Goal: Information Seeking & Learning: Learn about a topic

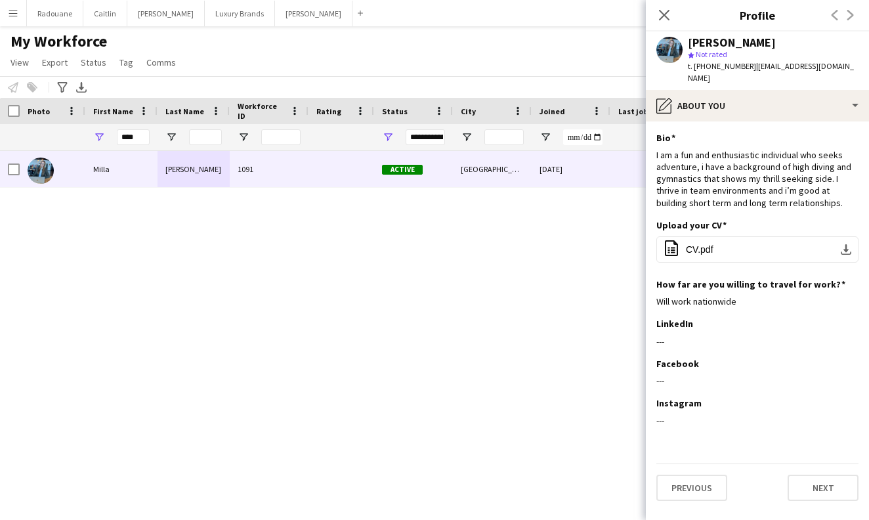
click at [394, 262] on div "[PERSON_NAME] 1091 Active [GEOGRAPHIC_DATA] [DATE] 0 [EMAIL_ADDRESS][DOMAIN_NAM…" at bounding box center [415, 319] width 830 height 336
click at [662, 17] on icon at bounding box center [664, 15] width 12 height 12
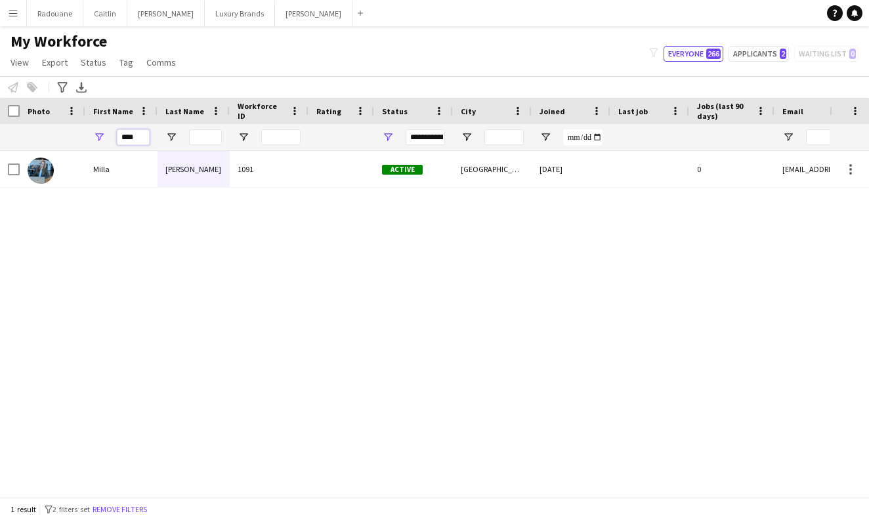
drag, startPoint x: 136, startPoint y: 137, endPoint x: 111, endPoint y: 135, distance: 25.0
click at [111, 135] on div "****" at bounding box center [121, 137] width 72 height 26
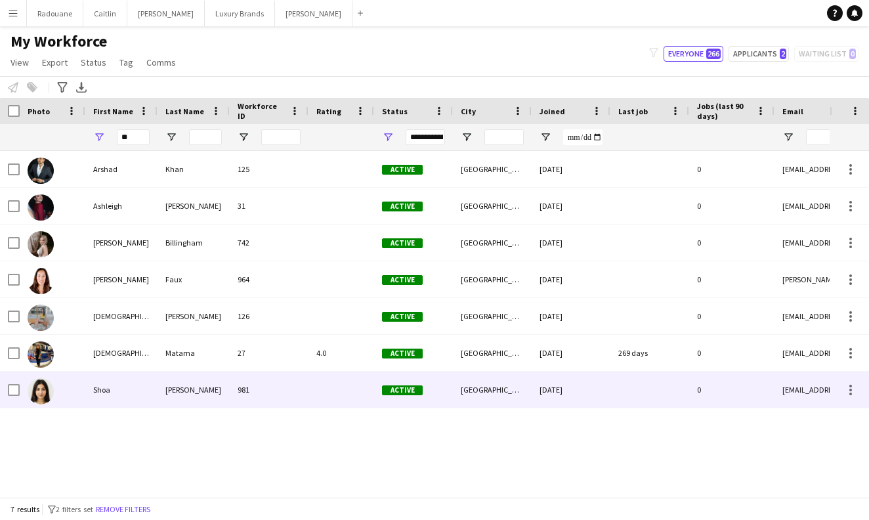
click at [122, 395] on div "Shoa" at bounding box center [121, 390] width 72 height 36
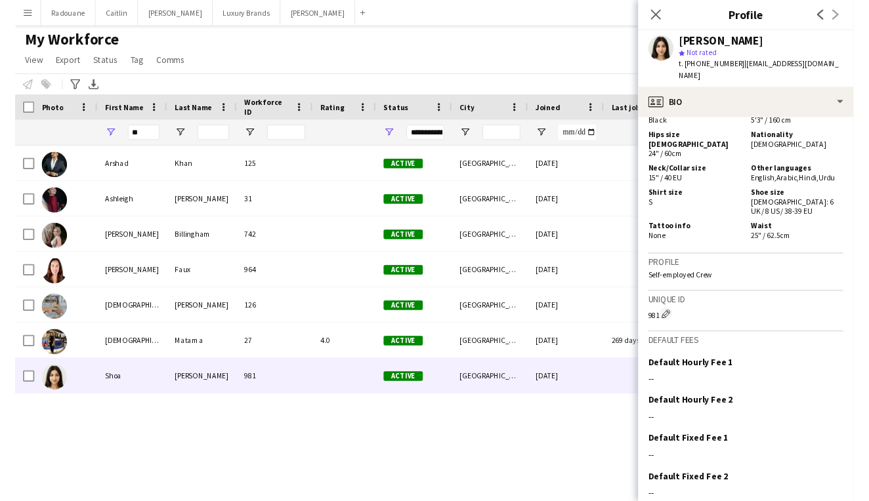
scroll to position [786, 0]
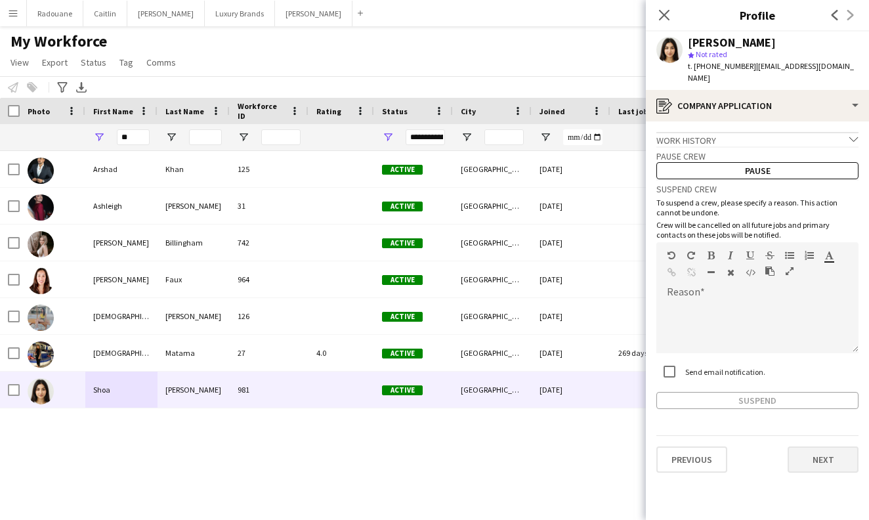
click at [824, 446] on button "Next" at bounding box center [823, 459] width 71 height 26
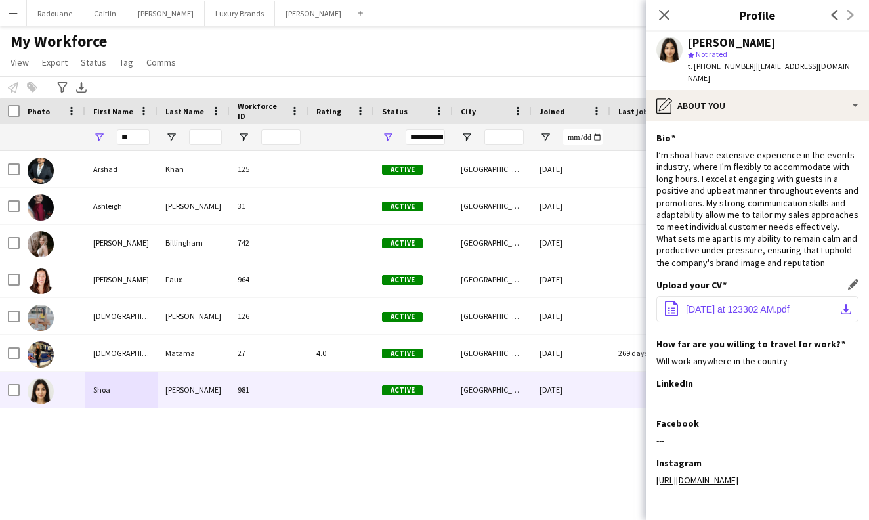
click at [754, 304] on span "[DATE] at 123302 AM.pdf" at bounding box center [738, 309] width 104 height 11
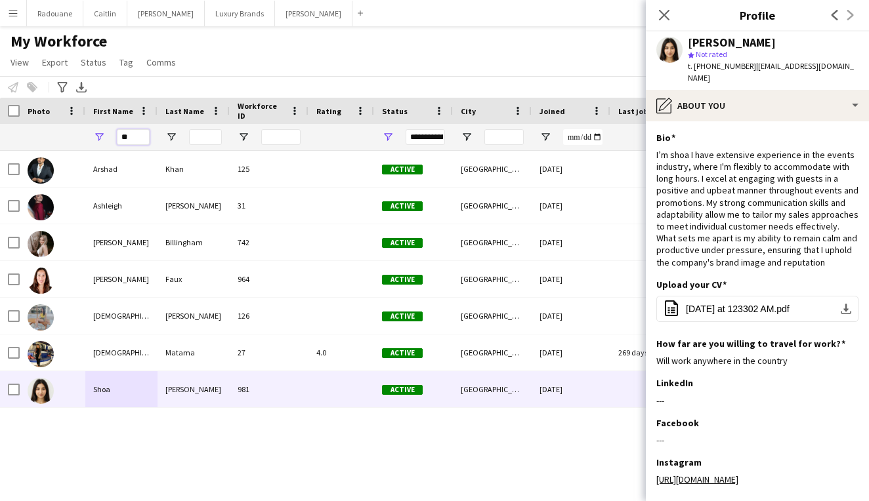
click at [140, 137] on input "**" at bounding box center [133, 137] width 33 height 16
type input "*"
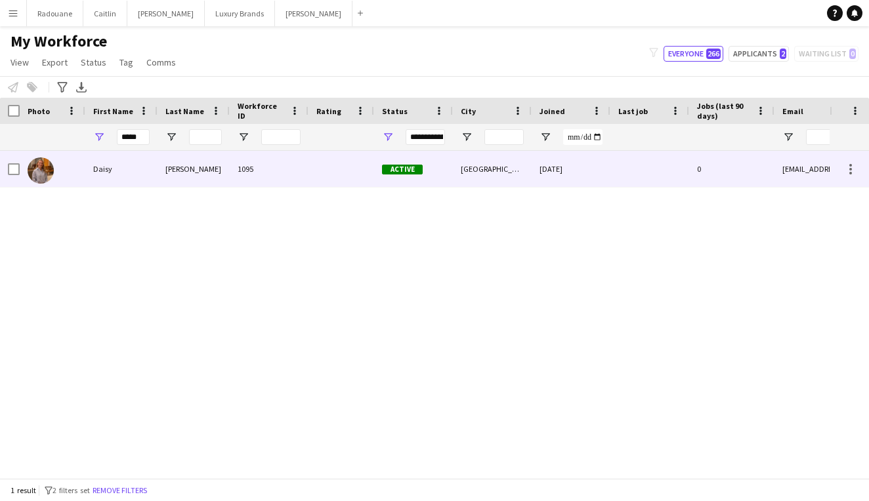
click at [120, 165] on div "Daisy" at bounding box center [121, 169] width 72 height 36
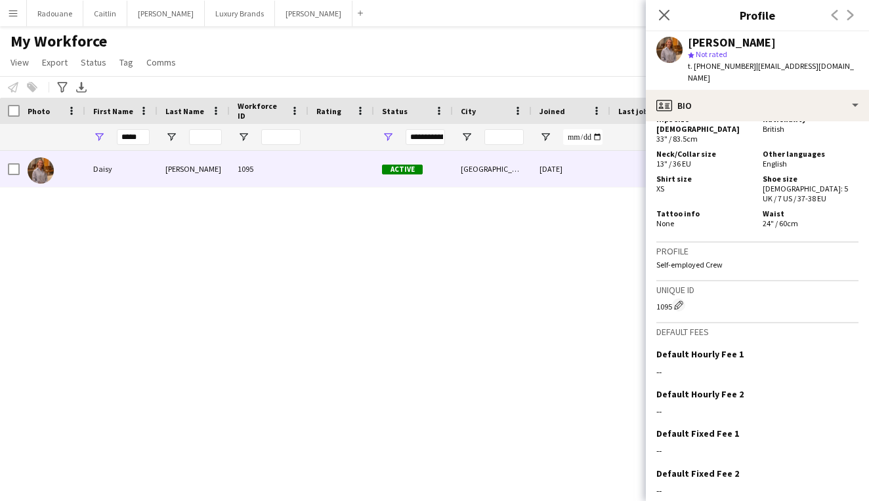
scroll to position [785, 0]
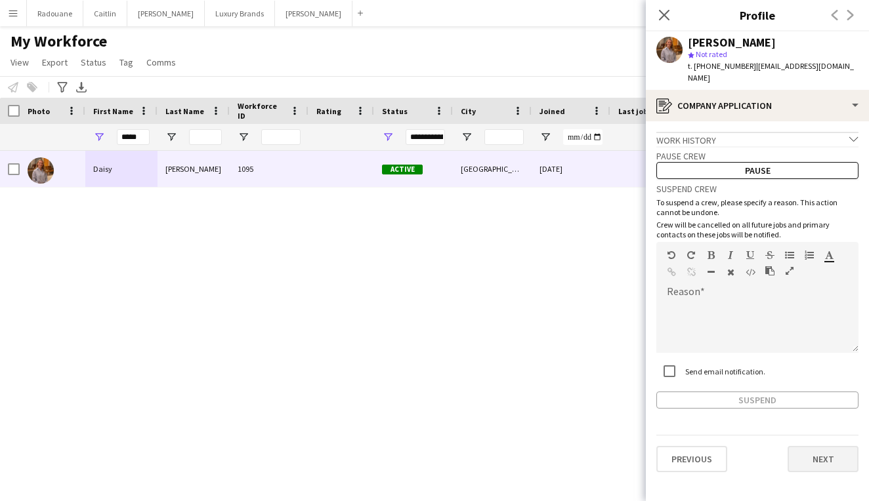
click at [832, 450] on button "Next" at bounding box center [823, 459] width 71 height 26
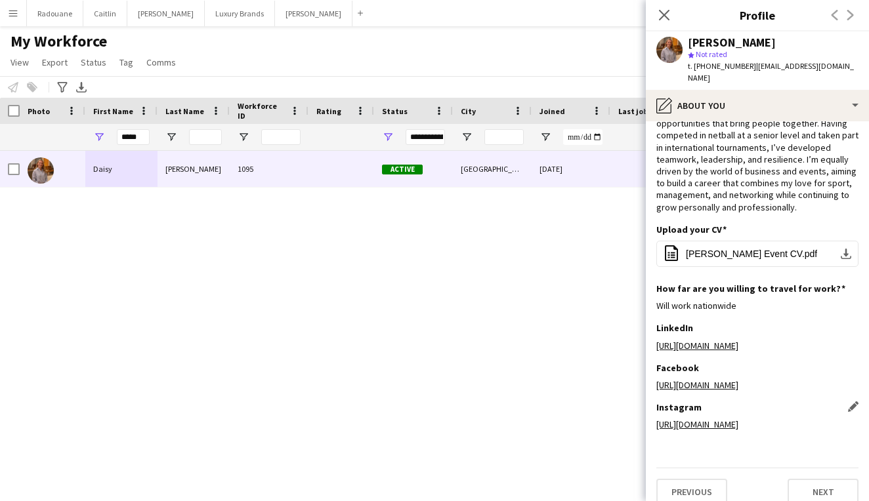
scroll to position [54, 0]
click at [832, 483] on button "Next" at bounding box center [823, 493] width 71 height 26
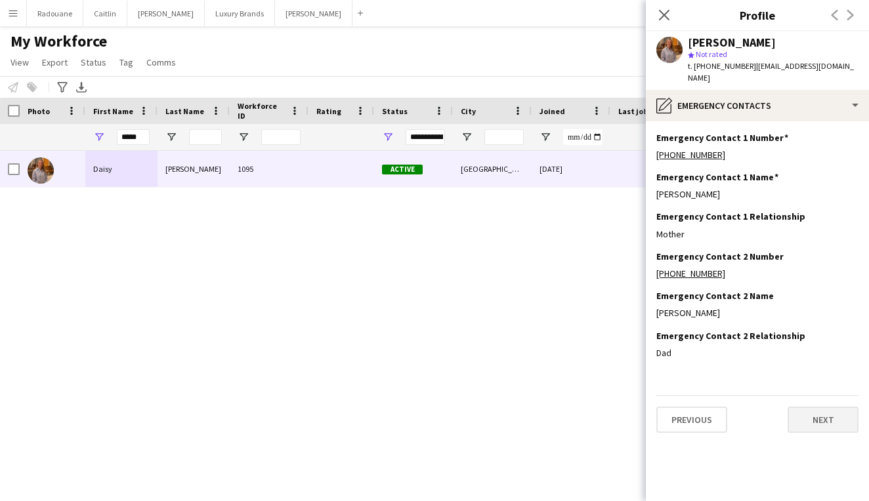
click at [818, 407] on button "Next" at bounding box center [823, 420] width 71 height 26
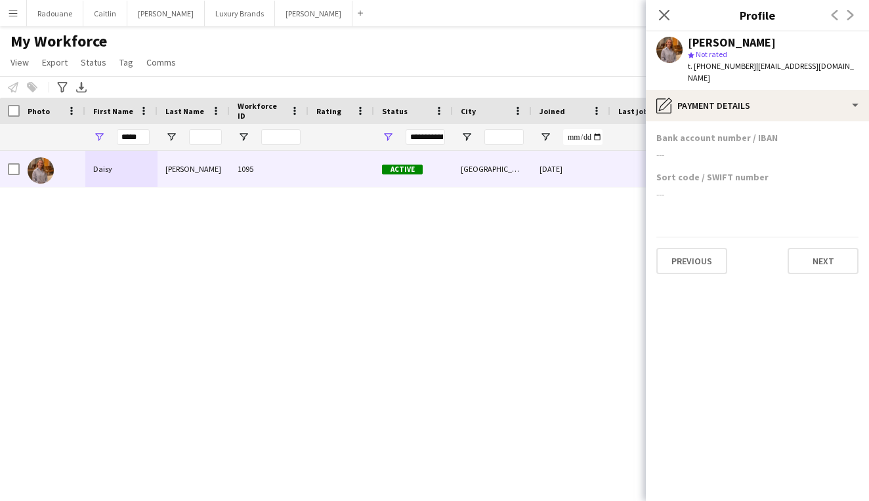
click at [826, 267] on app-section-data-types "Bank account number / IBAN --- Sort code / SWIFT number --- Previous Next" at bounding box center [757, 311] width 223 height 380
click at [826, 253] on button "Next" at bounding box center [823, 261] width 71 height 26
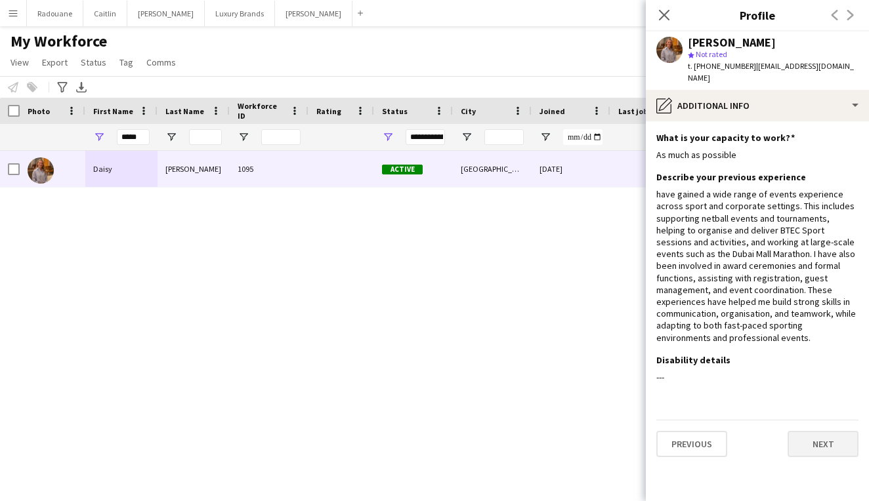
click at [825, 431] on button "Next" at bounding box center [823, 444] width 71 height 26
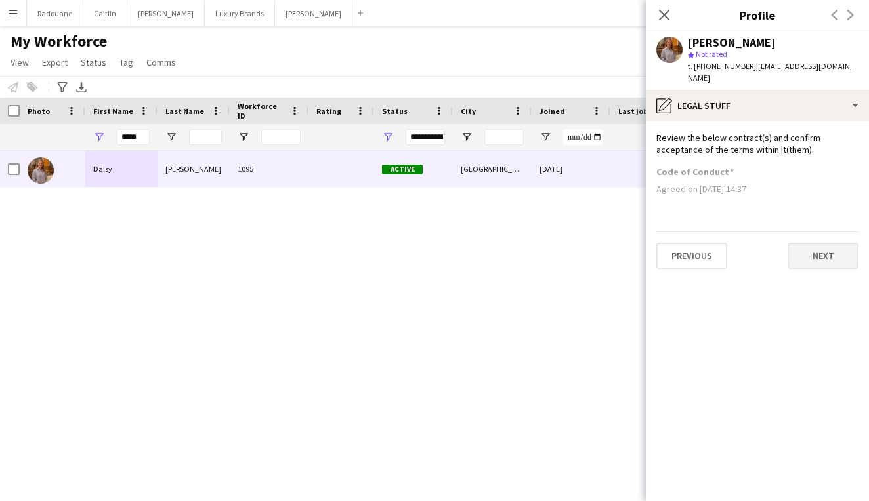
click at [842, 244] on button "Next" at bounding box center [823, 256] width 71 height 26
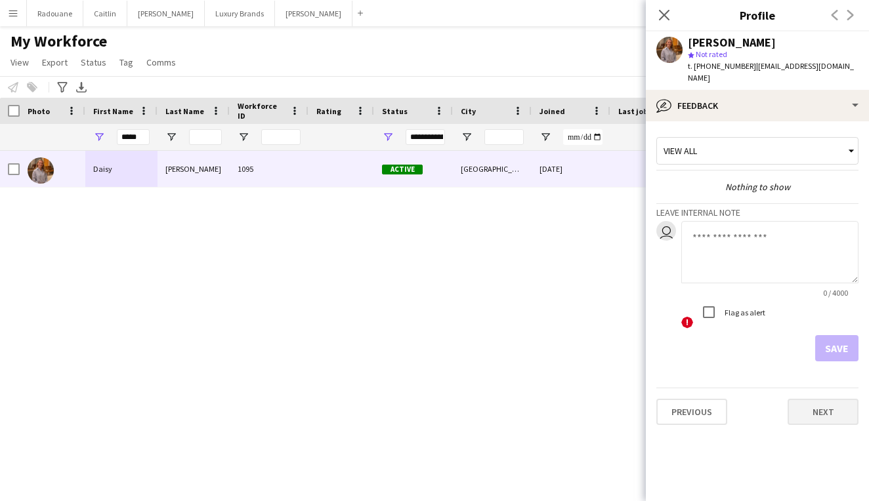
click at [826, 403] on button "Next" at bounding box center [823, 412] width 71 height 26
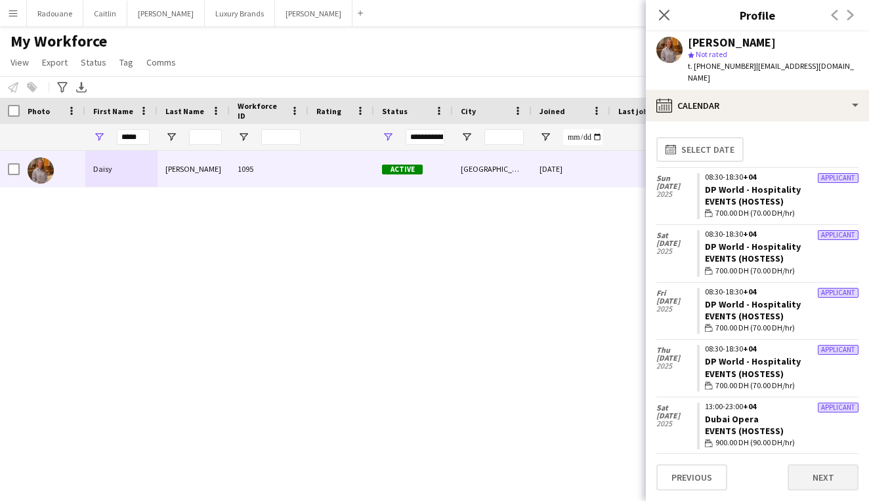
click at [825, 479] on button "Next" at bounding box center [823, 478] width 71 height 26
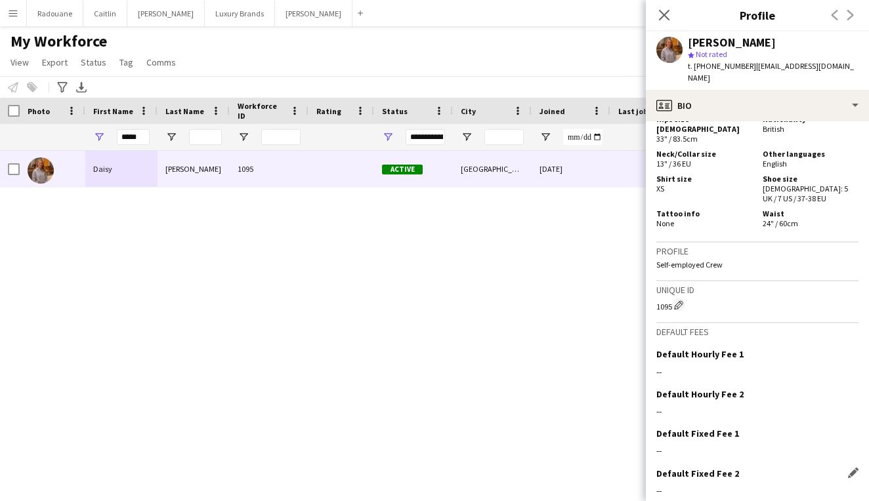
scroll to position [785, 0]
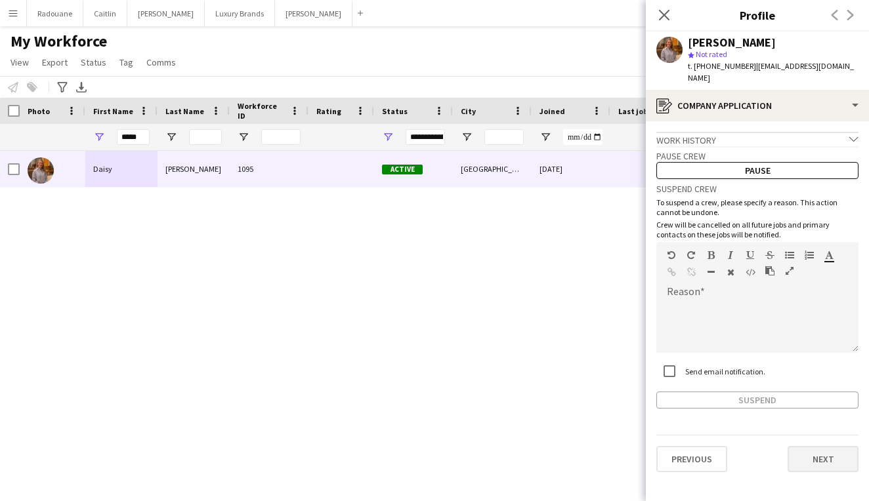
click at [827, 448] on button "Next" at bounding box center [823, 459] width 71 height 26
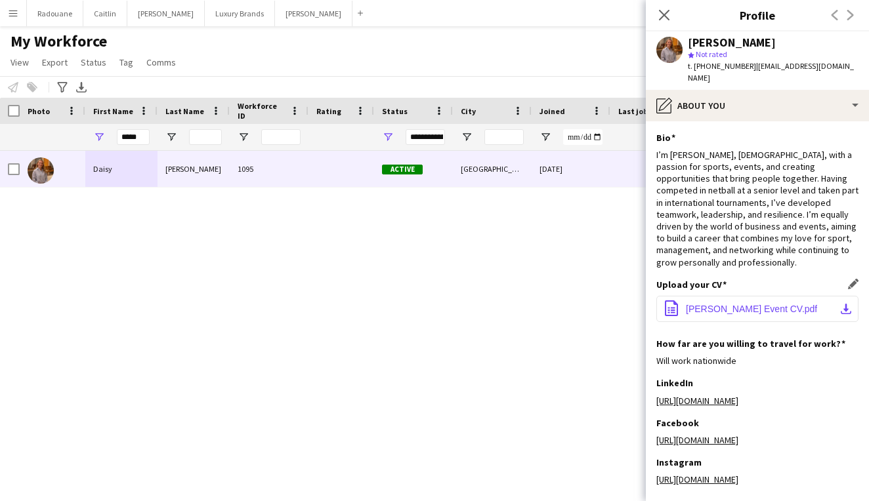
click at [774, 304] on span "[PERSON_NAME] Event CV.pdf" at bounding box center [751, 309] width 131 height 11
click at [145, 136] on input "*****" at bounding box center [133, 137] width 33 height 16
type input "*"
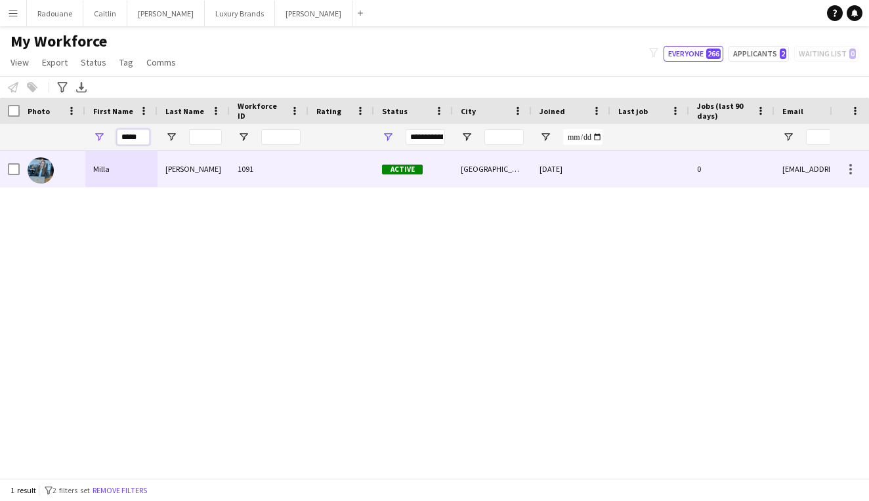
type input "*****"
click at [100, 171] on div "Milla" at bounding box center [121, 169] width 72 height 36
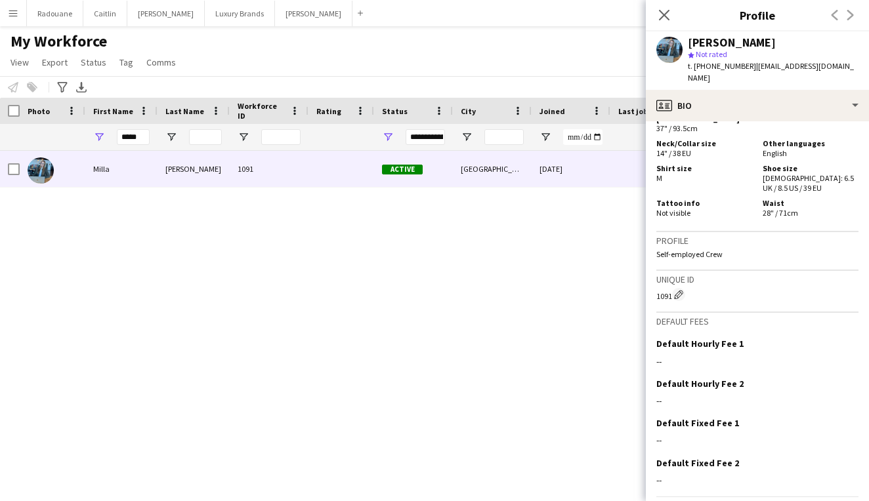
scroll to position [830, 0]
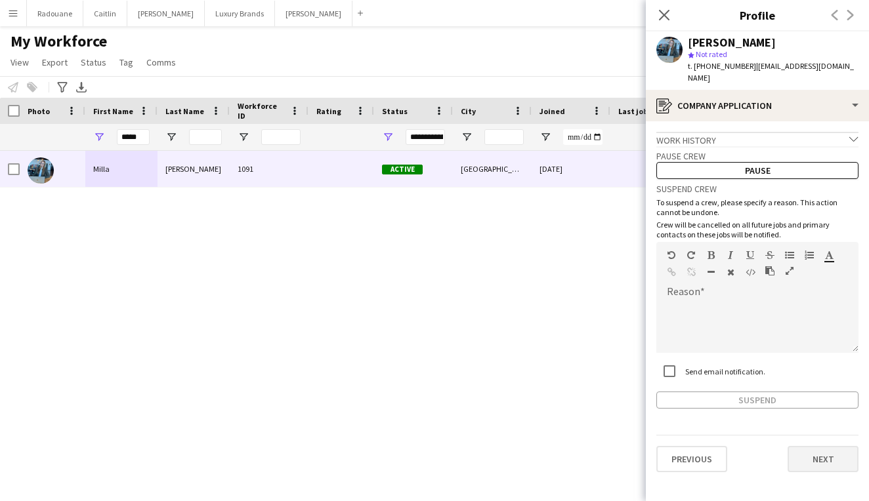
click at [827, 447] on button "Next" at bounding box center [823, 459] width 71 height 26
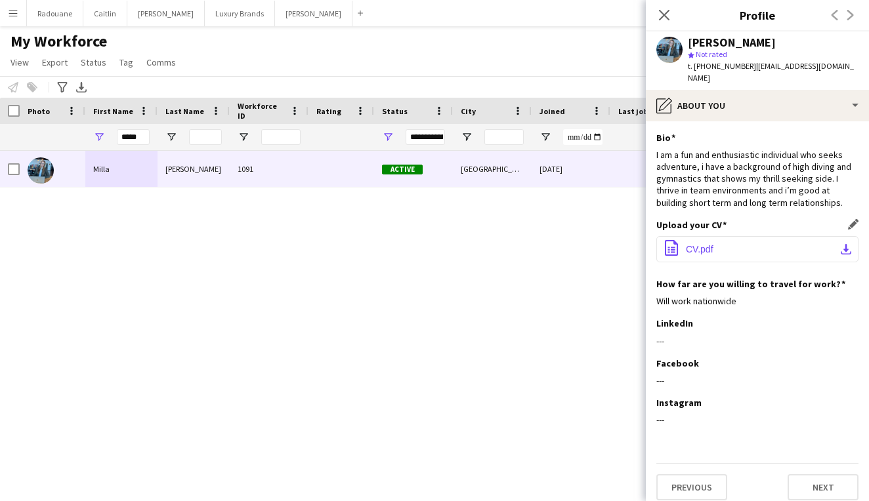
click at [779, 236] on button "office-file-sheet CV.pdf download-bottom" at bounding box center [757, 249] width 202 height 26
